Goal: Use online tool/utility: Utilize a website feature to perform a specific function

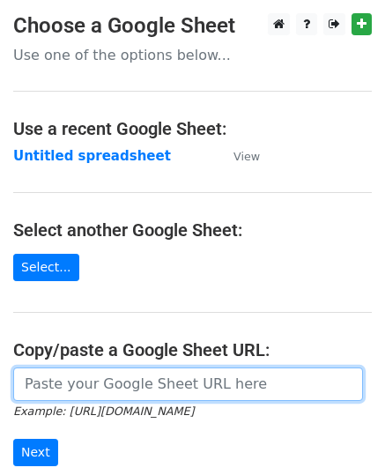
click at [93, 375] on input "url" at bounding box center [188, 384] width 350 height 33
paste input "https://docs.google.com/spreadsheets/d/13XQpOnd74XpgrAbhV8obUt-Dvzd_m--sRgEOFeX…"
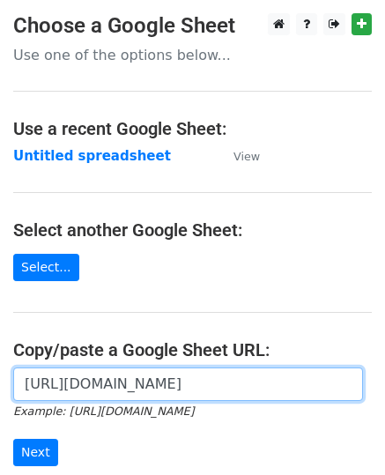
scroll to position [222, 0]
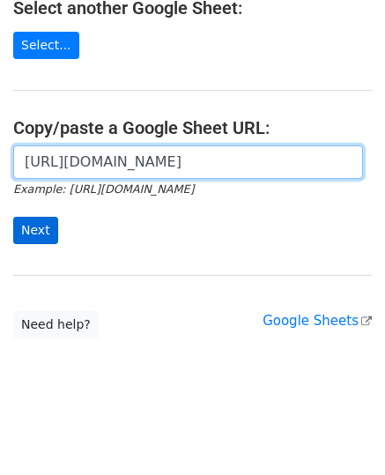
type input "https://docs.google.com/spreadsheets/d/13XQpOnd74XpgrAbhV8obUt-Dvzd_m--sRgEOFeX…"
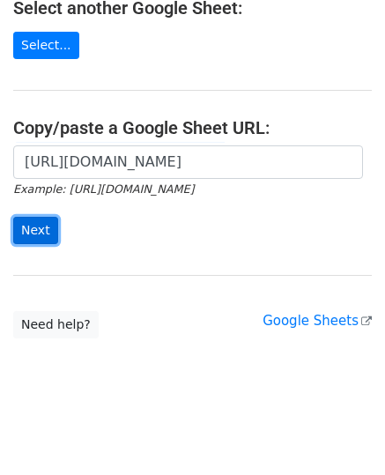
scroll to position [0, 0]
click at [24, 239] on input "Next" at bounding box center [35, 230] width 45 height 27
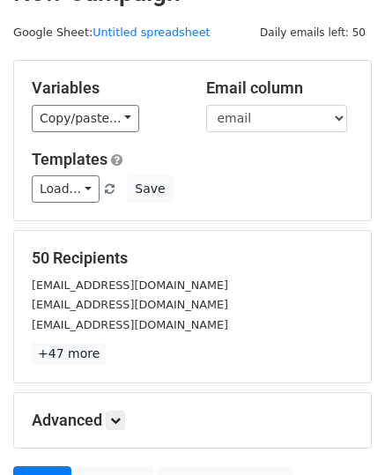
scroll to position [206, 0]
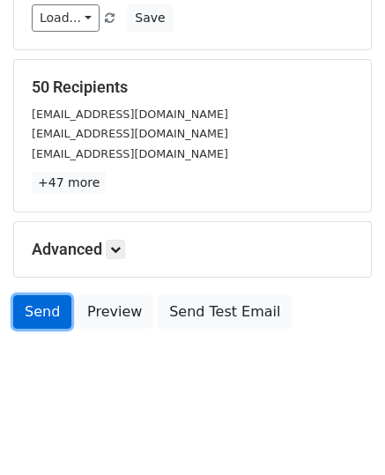
click at [46, 318] on link "Send" at bounding box center [42, 311] width 58 height 33
